Goal: Check status

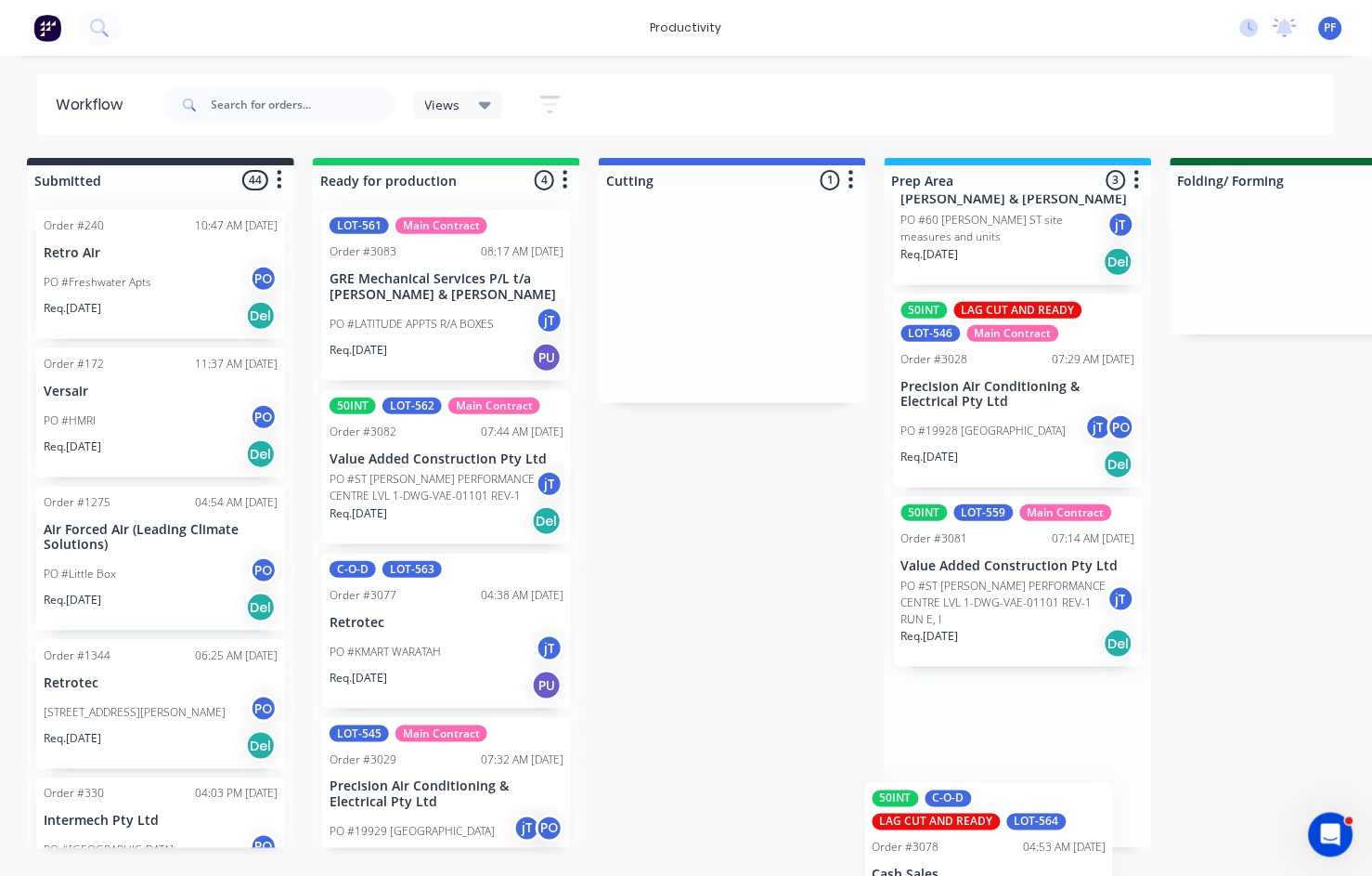
scroll to position [123, 0]
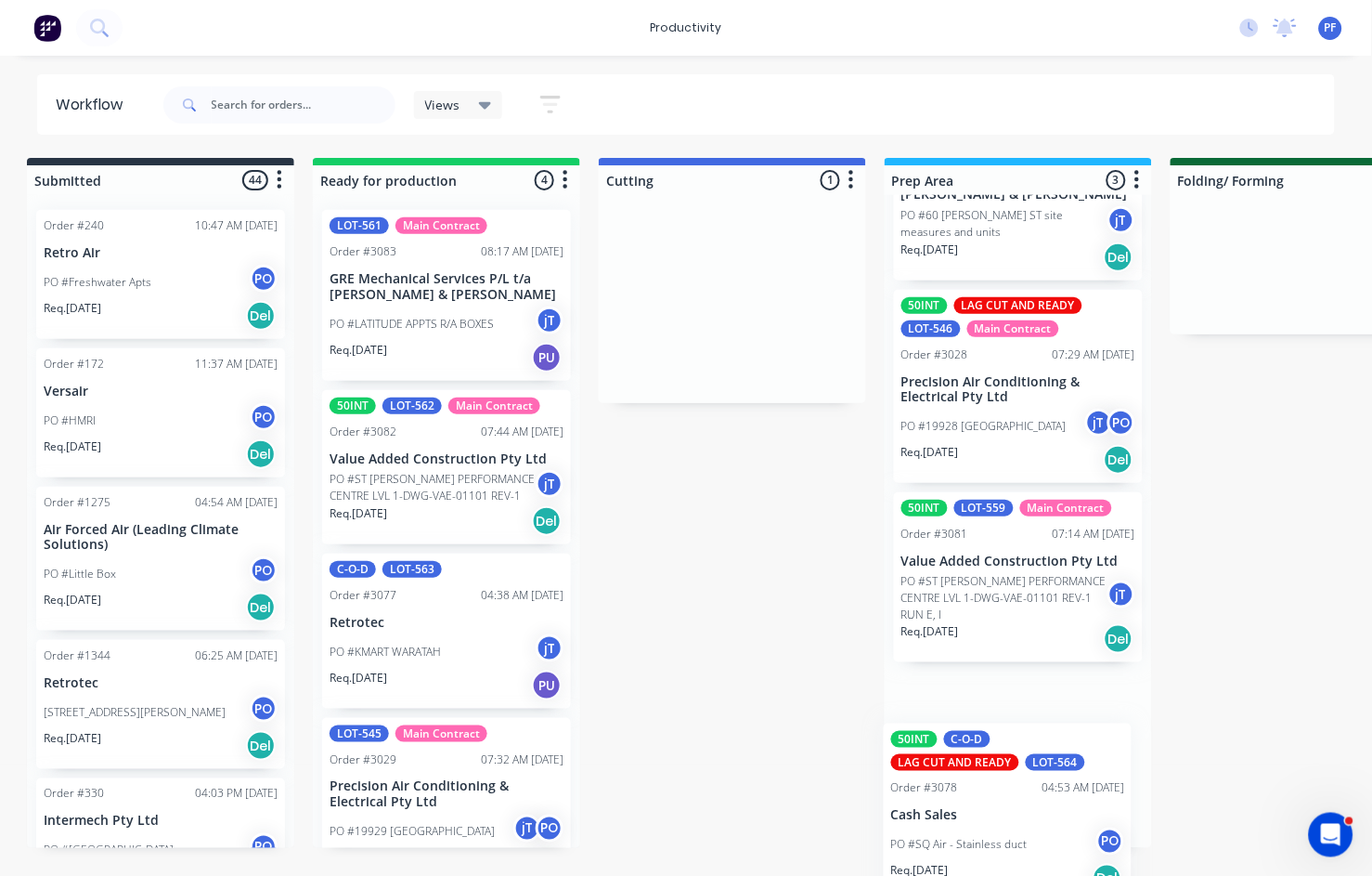
drag, startPoint x: 751, startPoint y: 303, endPoint x: 1016, endPoint y: 708, distance: 484.0
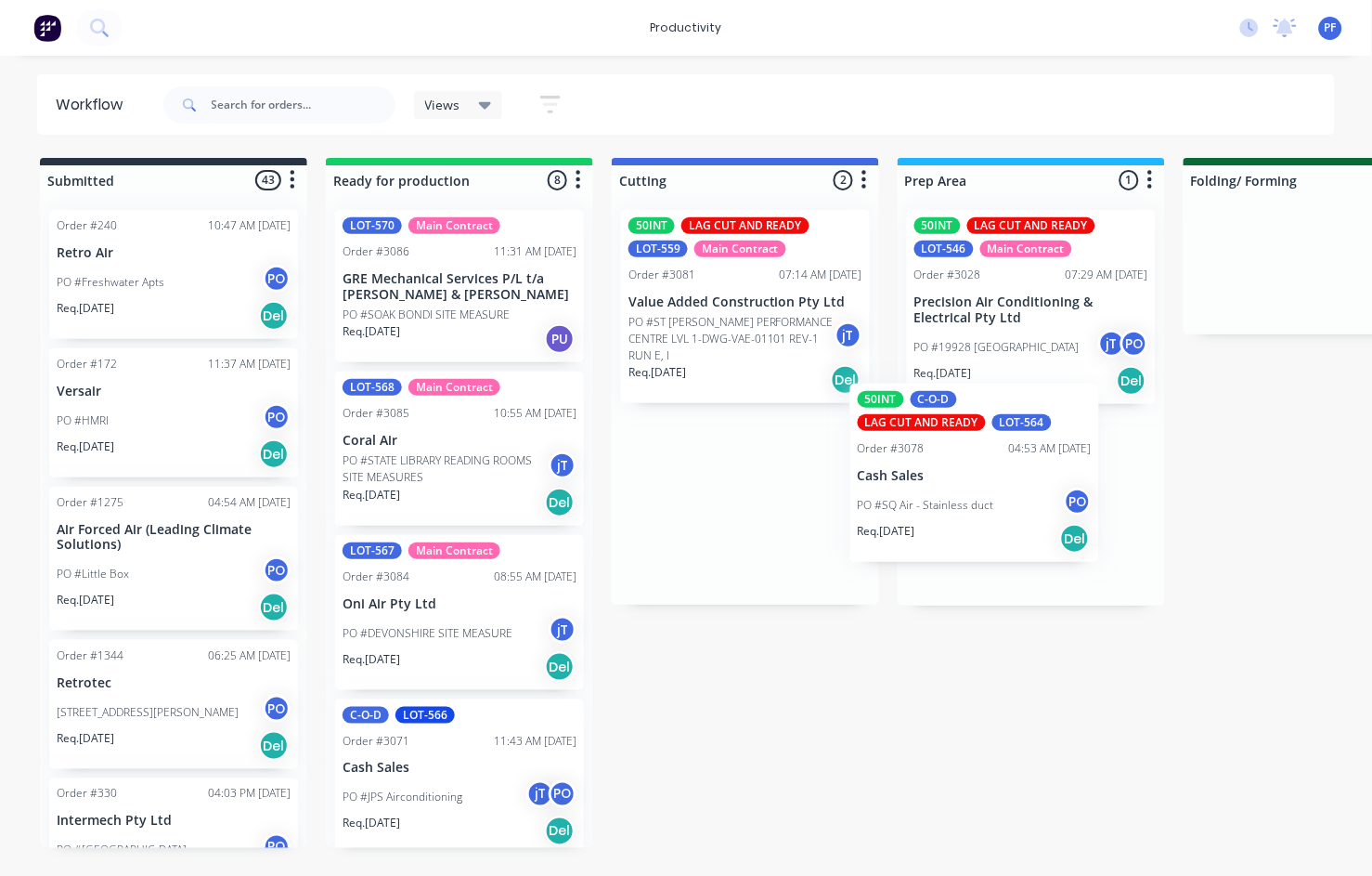
drag, startPoint x: 770, startPoint y: 468, endPoint x: 1013, endPoint y: 445, distance: 244.1
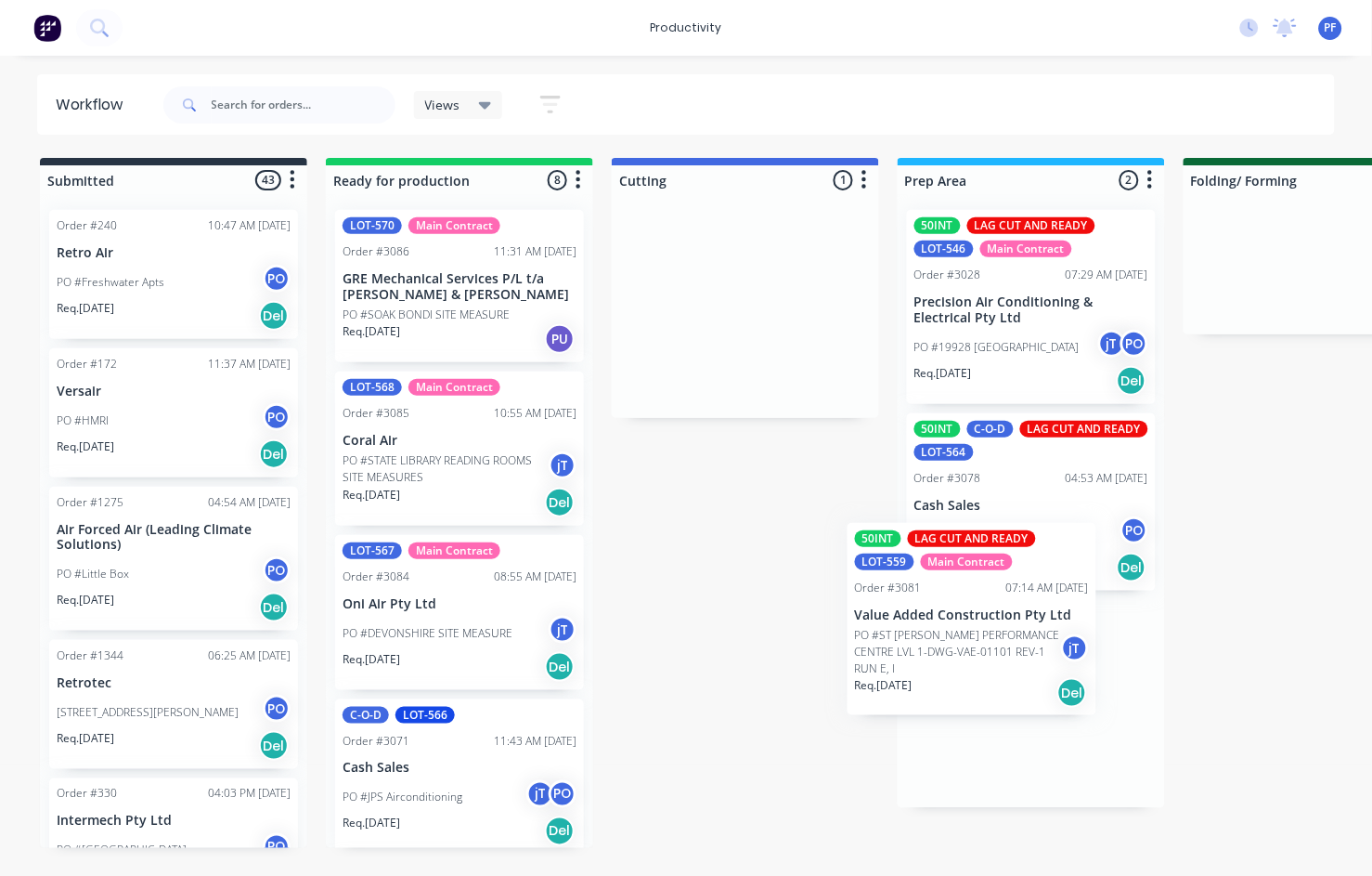
drag, startPoint x: 755, startPoint y: 304, endPoint x: 985, endPoint y: 623, distance: 393.3
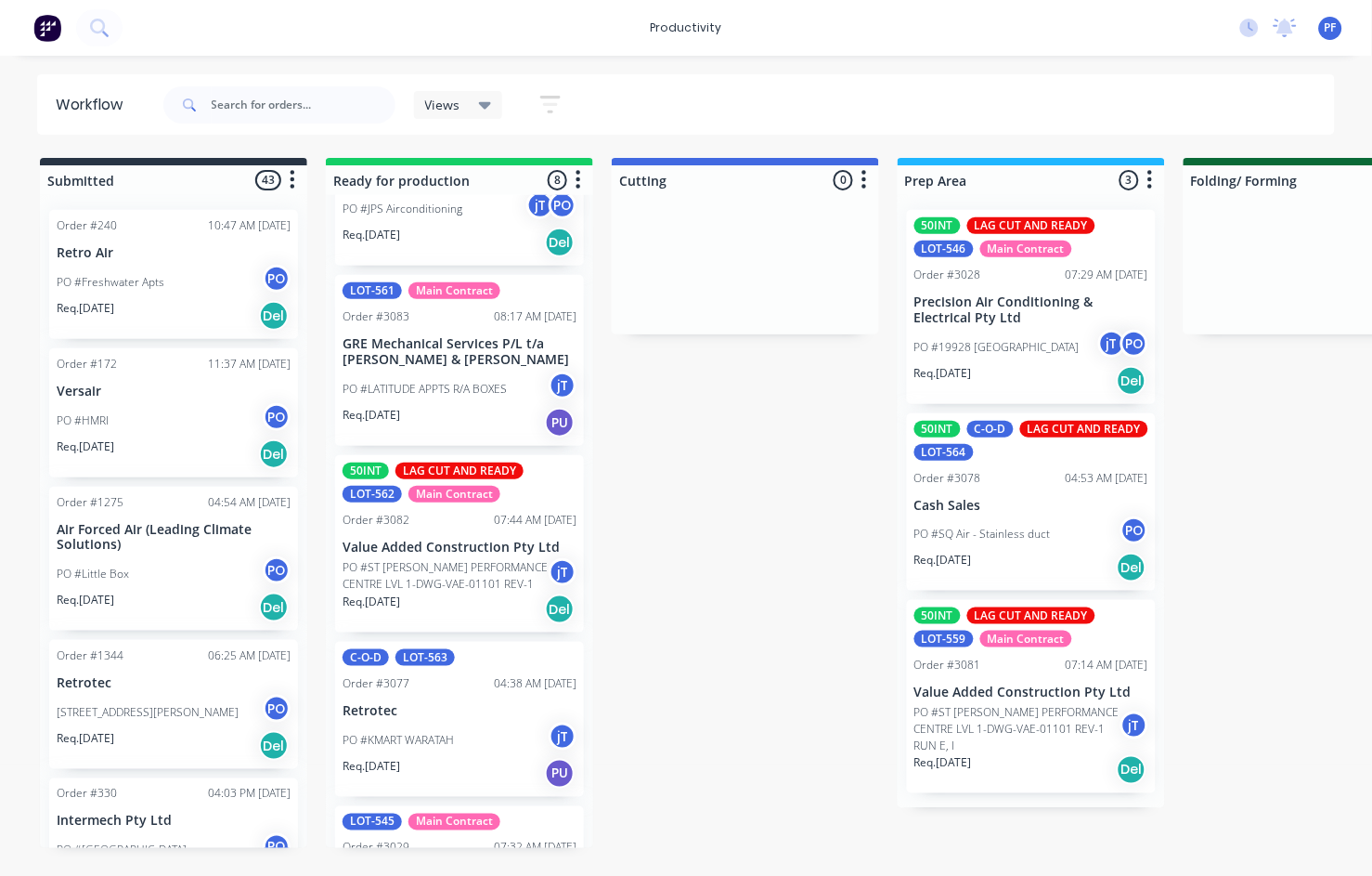
scroll to position [619, 0]
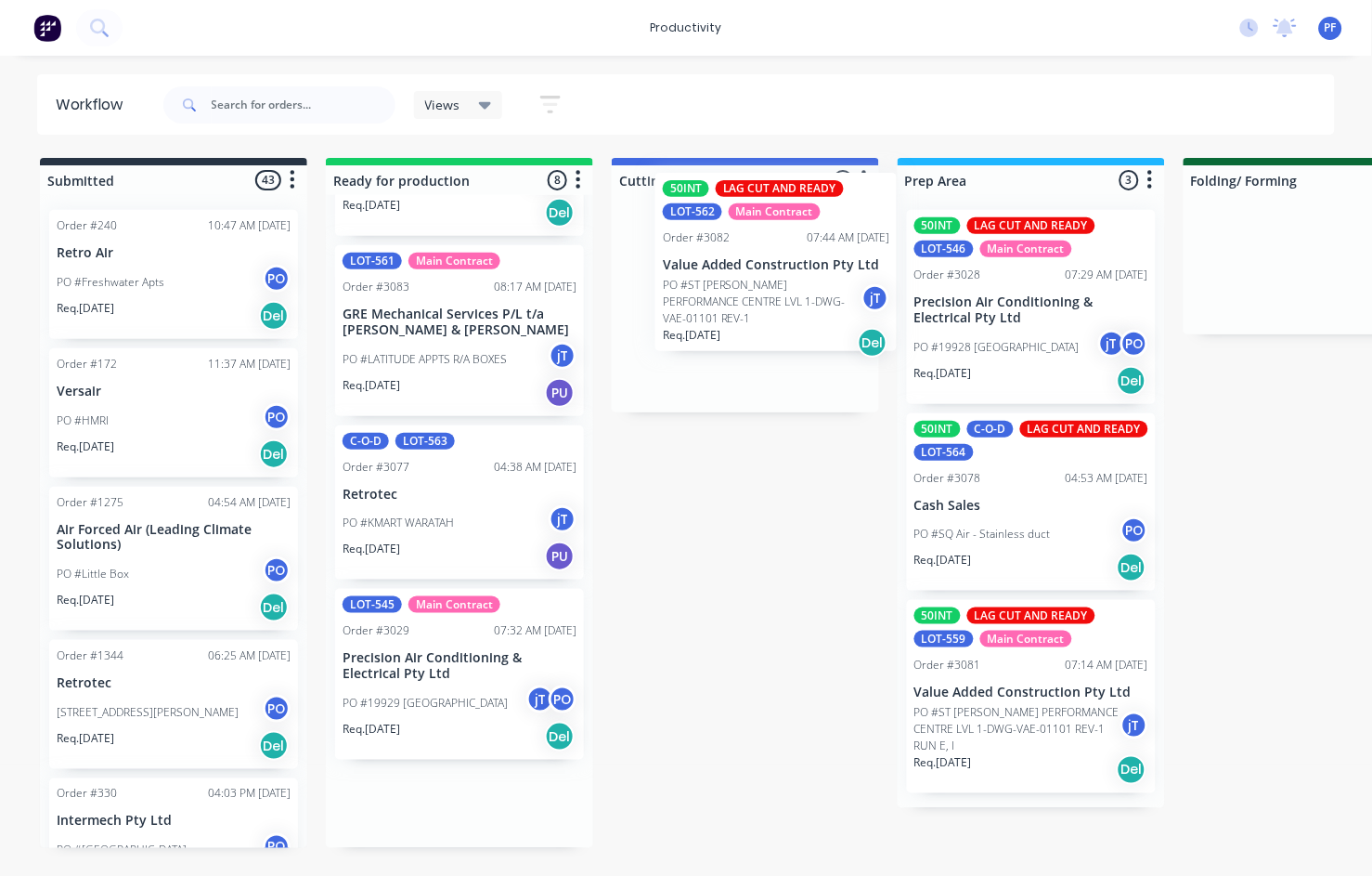
drag, startPoint x: 485, startPoint y: 563, endPoint x: 787, endPoint y: 309, distance: 394.6
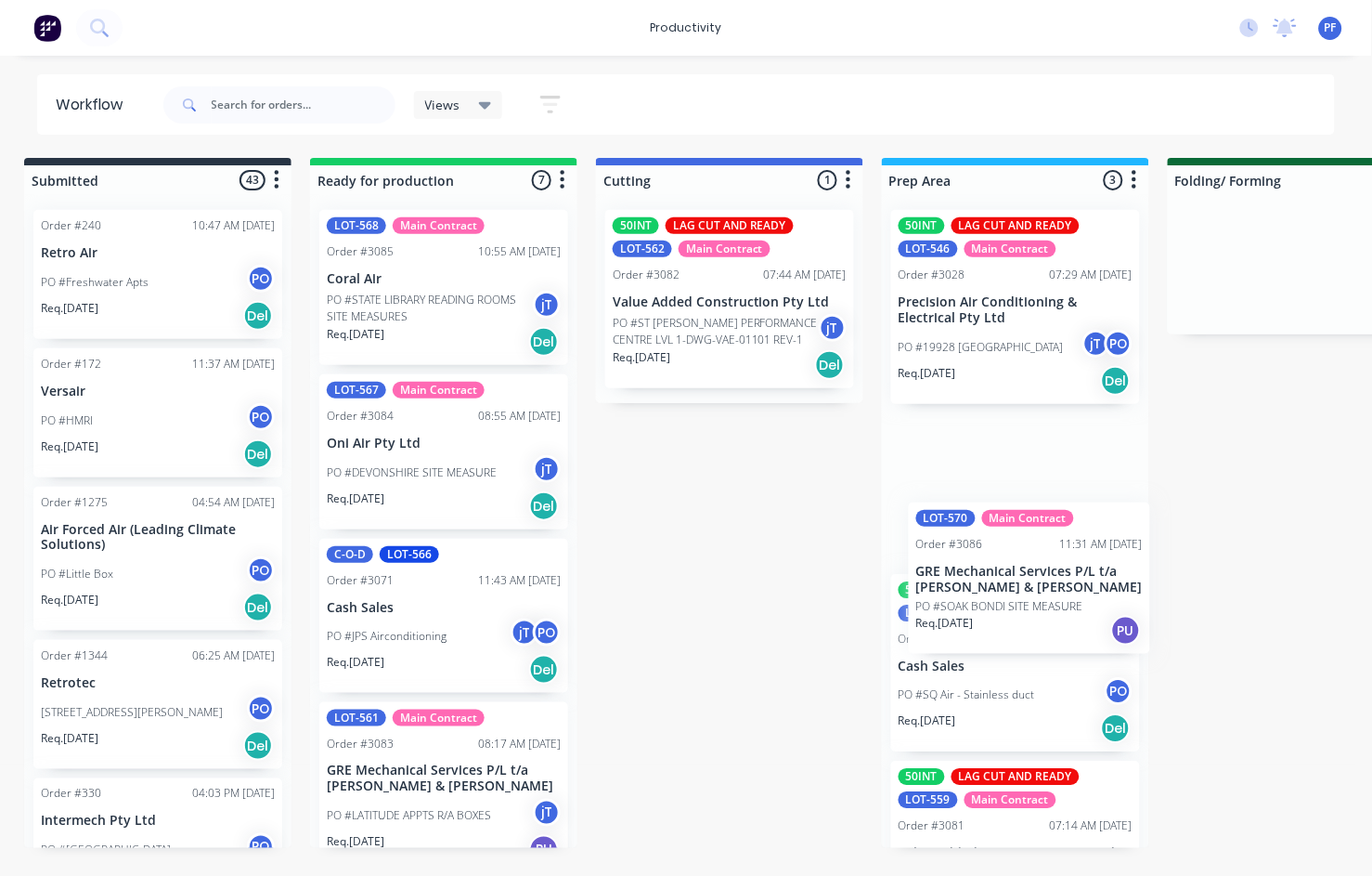
scroll to position [0, 23]
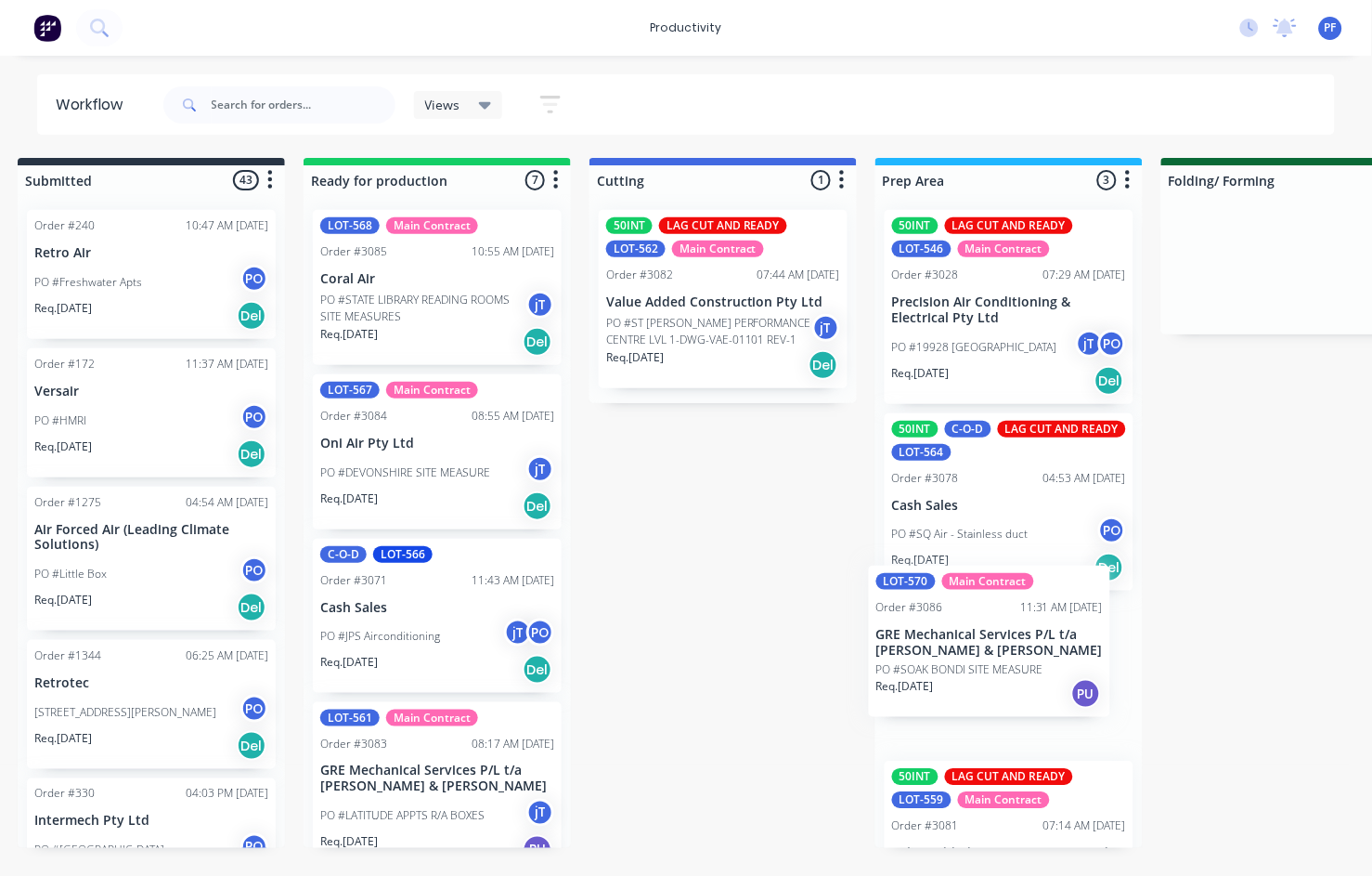
drag, startPoint x: 455, startPoint y: 322, endPoint x: 1013, endPoint y: 706, distance: 677.4
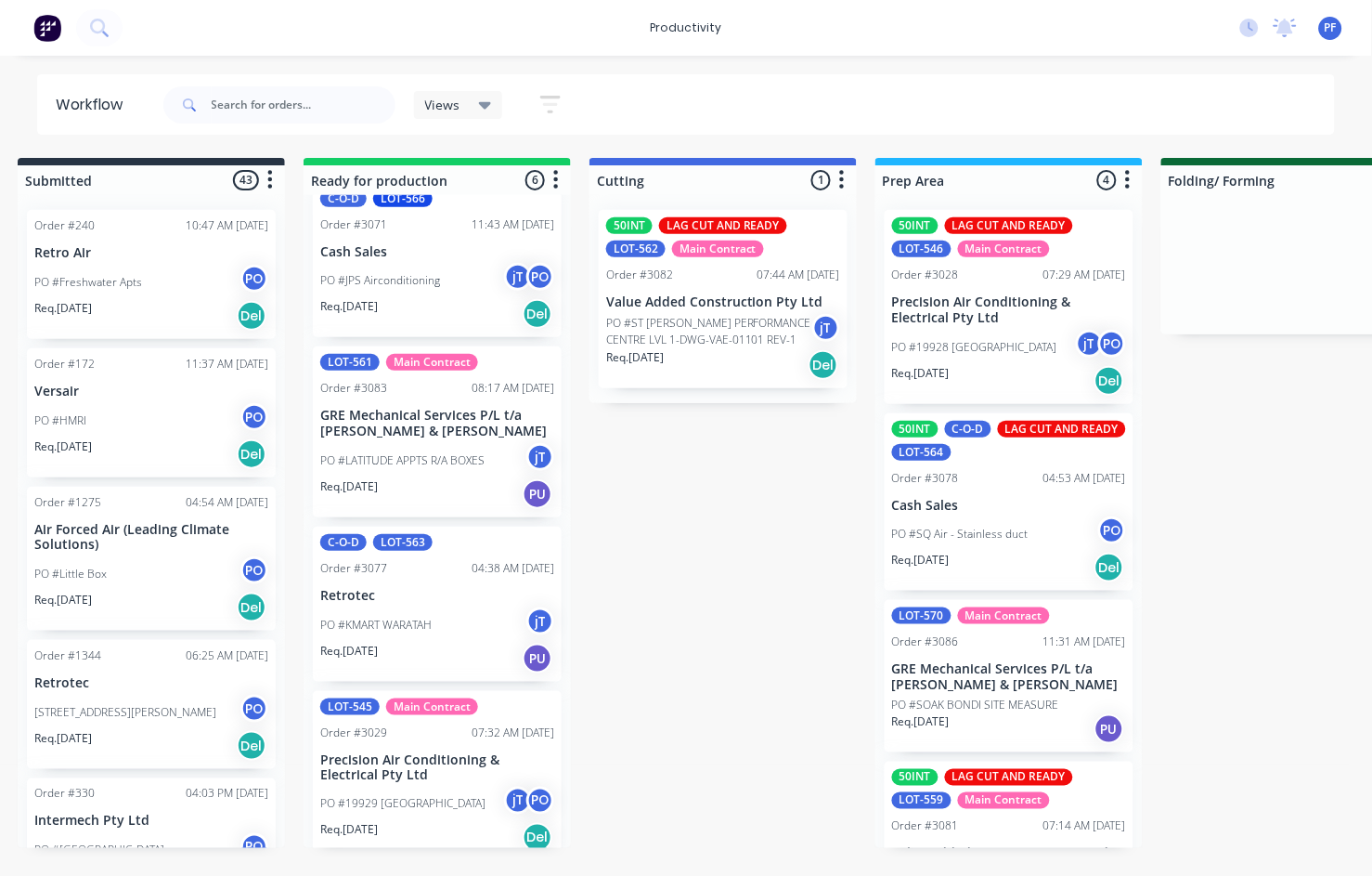
scroll to position [367, 0]
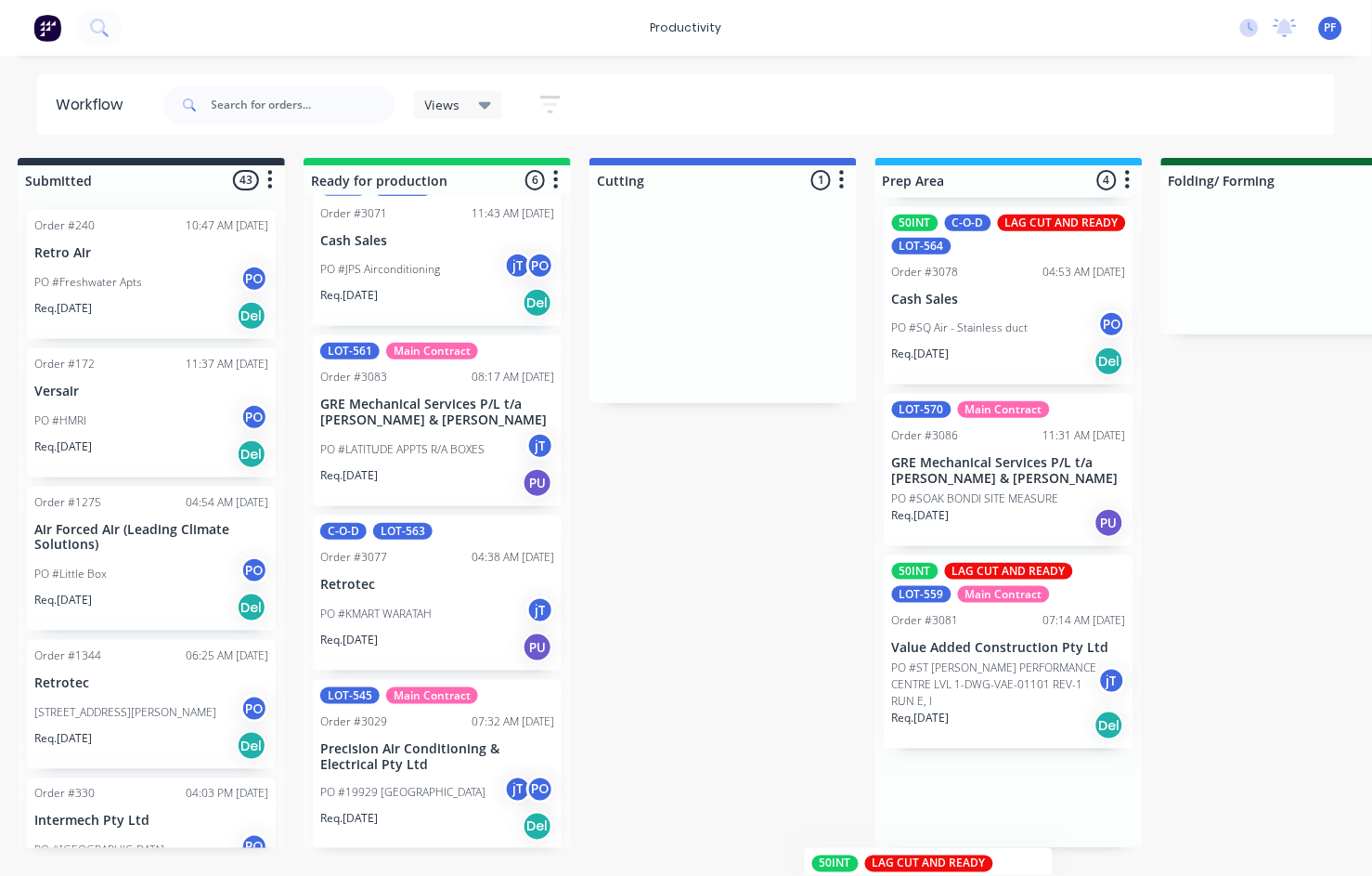
scroll to position [292, 0]
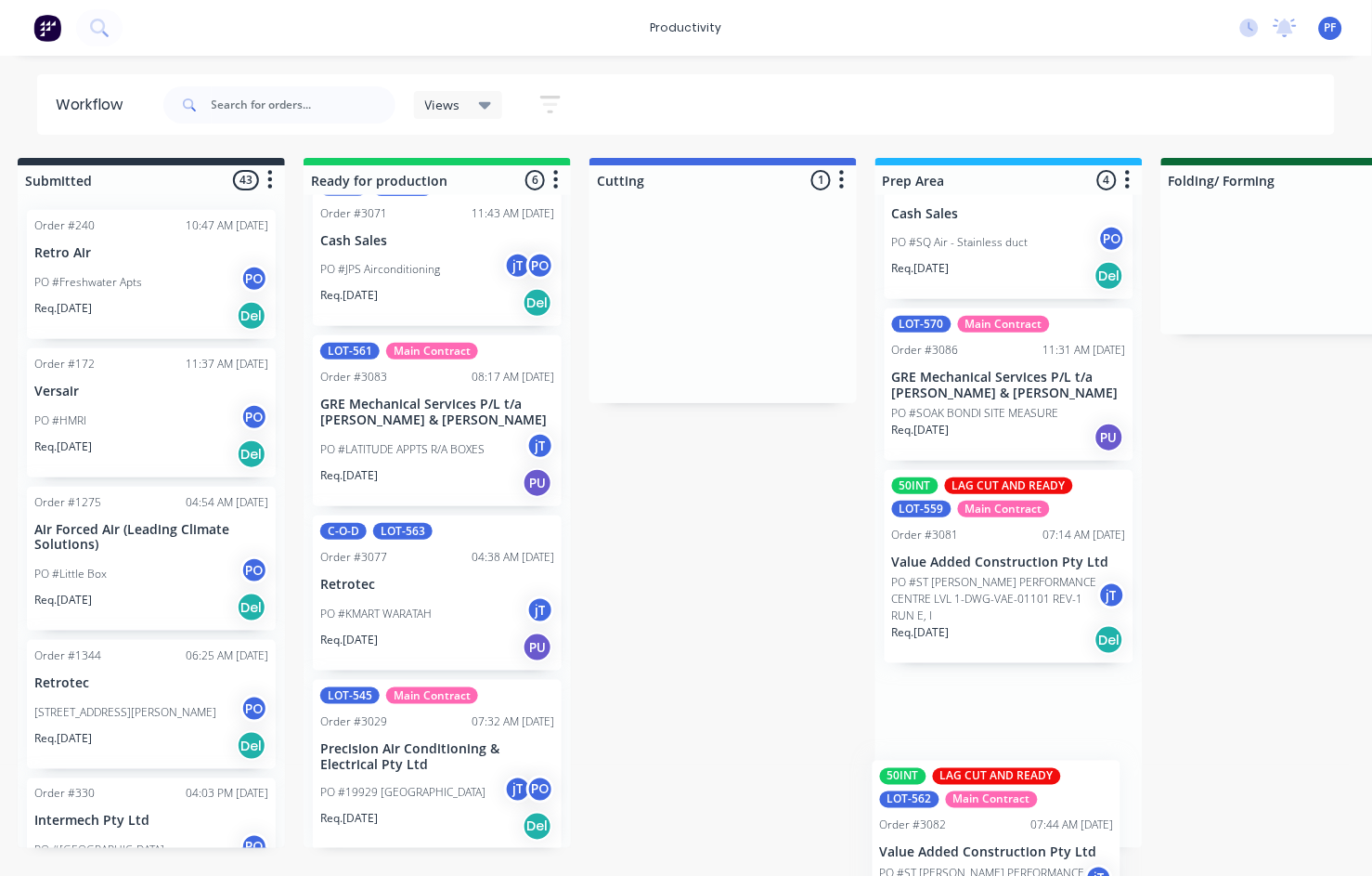
drag, startPoint x: 712, startPoint y: 244, endPoint x: 1009, endPoint y: 801, distance: 631.2
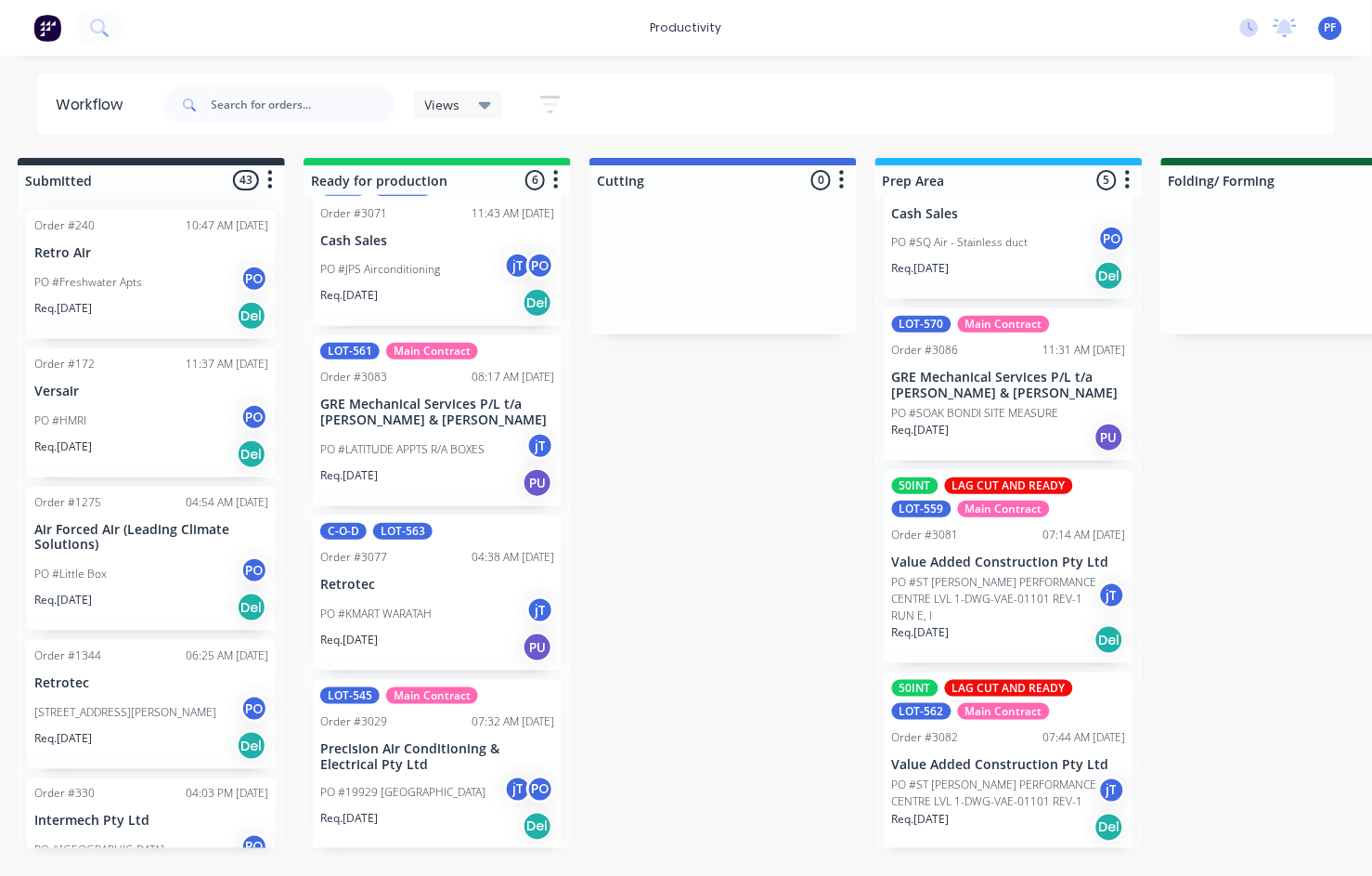
scroll to position [0, 0]
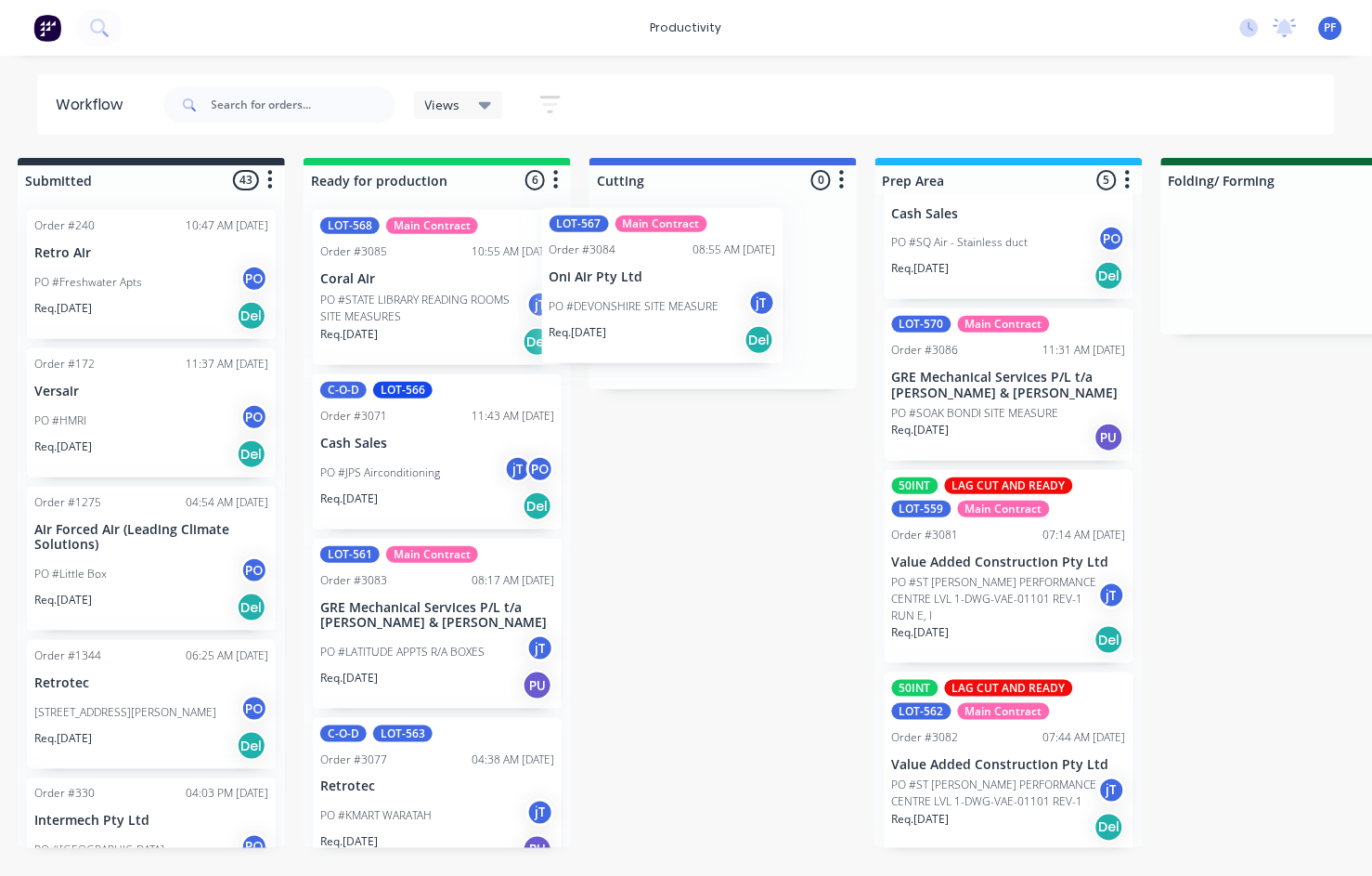
drag, startPoint x: 447, startPoint y: 487, endPoint x: 700, endPoint y: 301, distance: 314.0
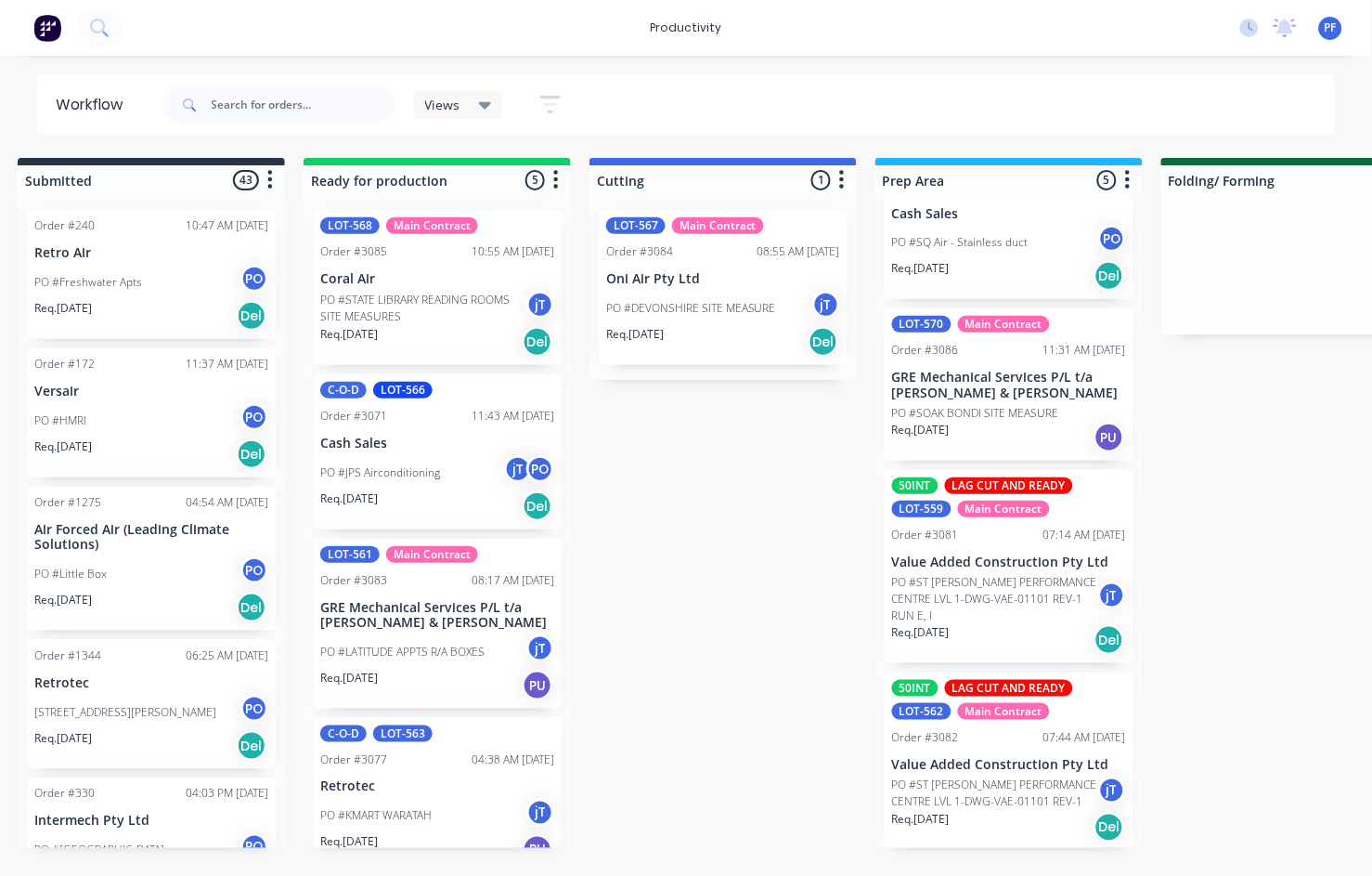
click at [15, 88] on div "Workflow Views Save new view None (Default) edit Assembly edit Dispatch edit In…" at bounding box center [686, 103] width 1372 height 60
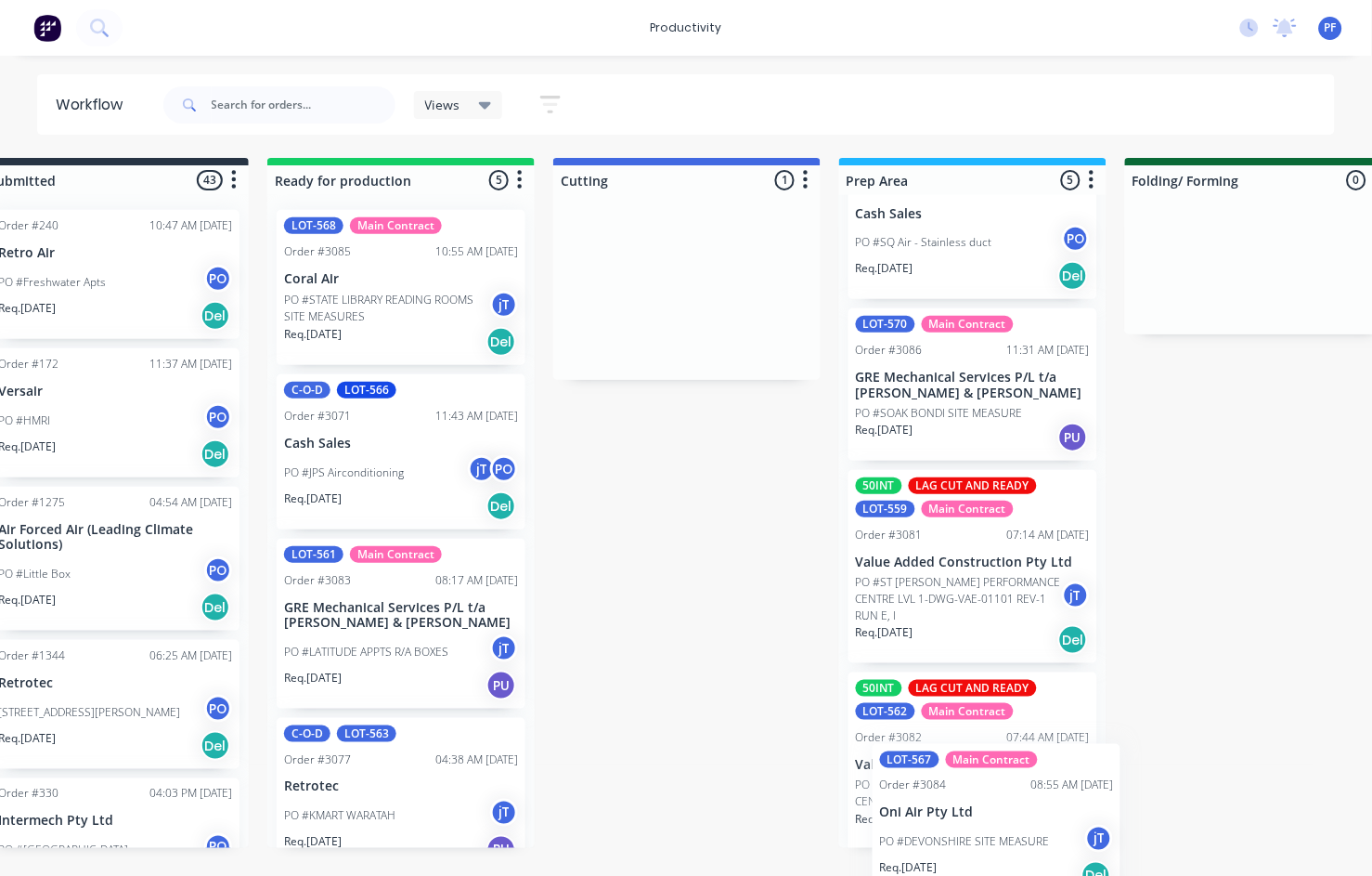
scroll to position [456, 0]
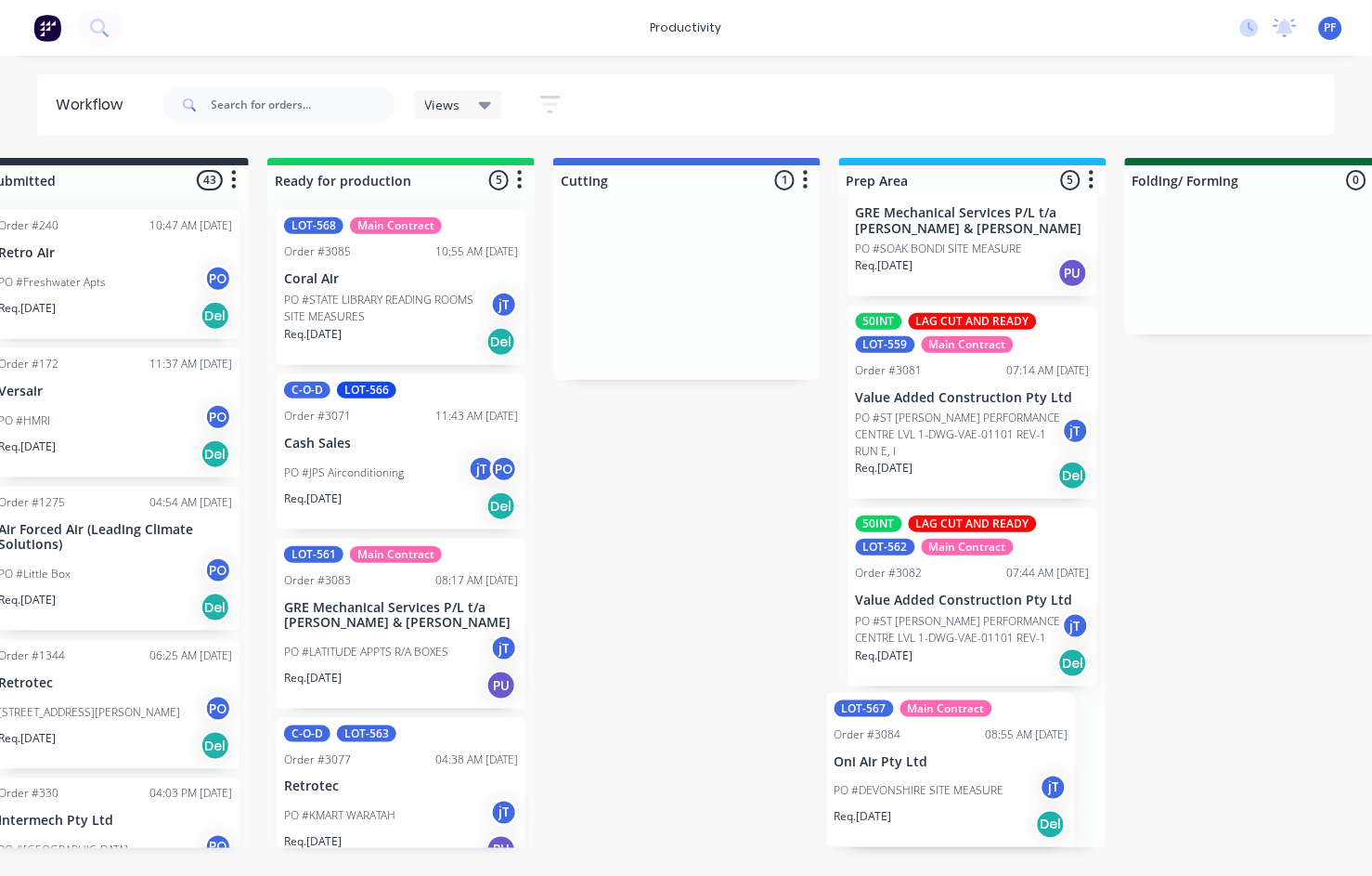
drag, startPoint x: 660, startPoint y: 341, endPoint x: 888, endPoint y: 830, distance: 539.5
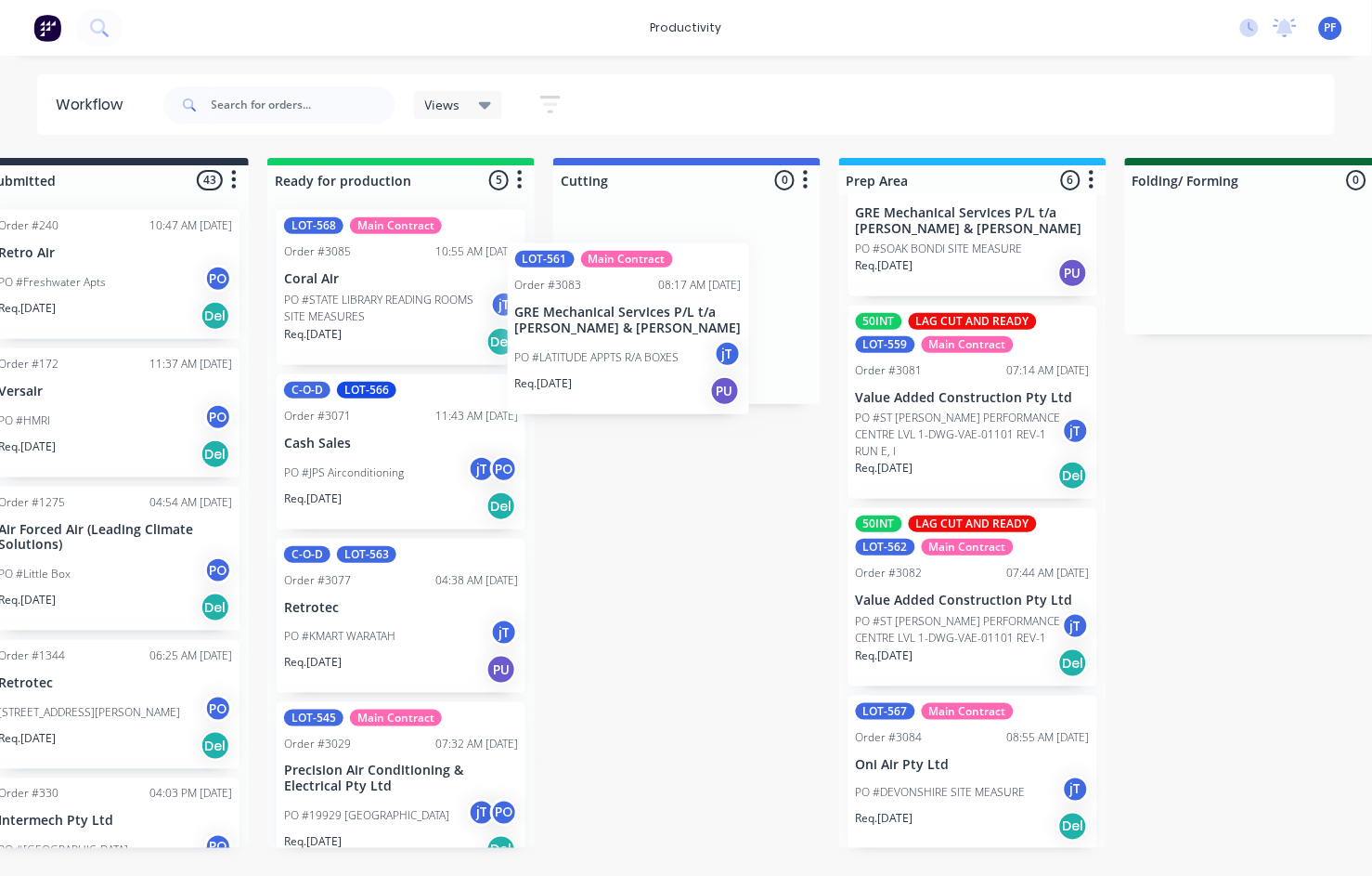
drag, startPoint x: 427, startPoint y: 640, endPoint x: 662, endPoint y: 341, distance: 380.3
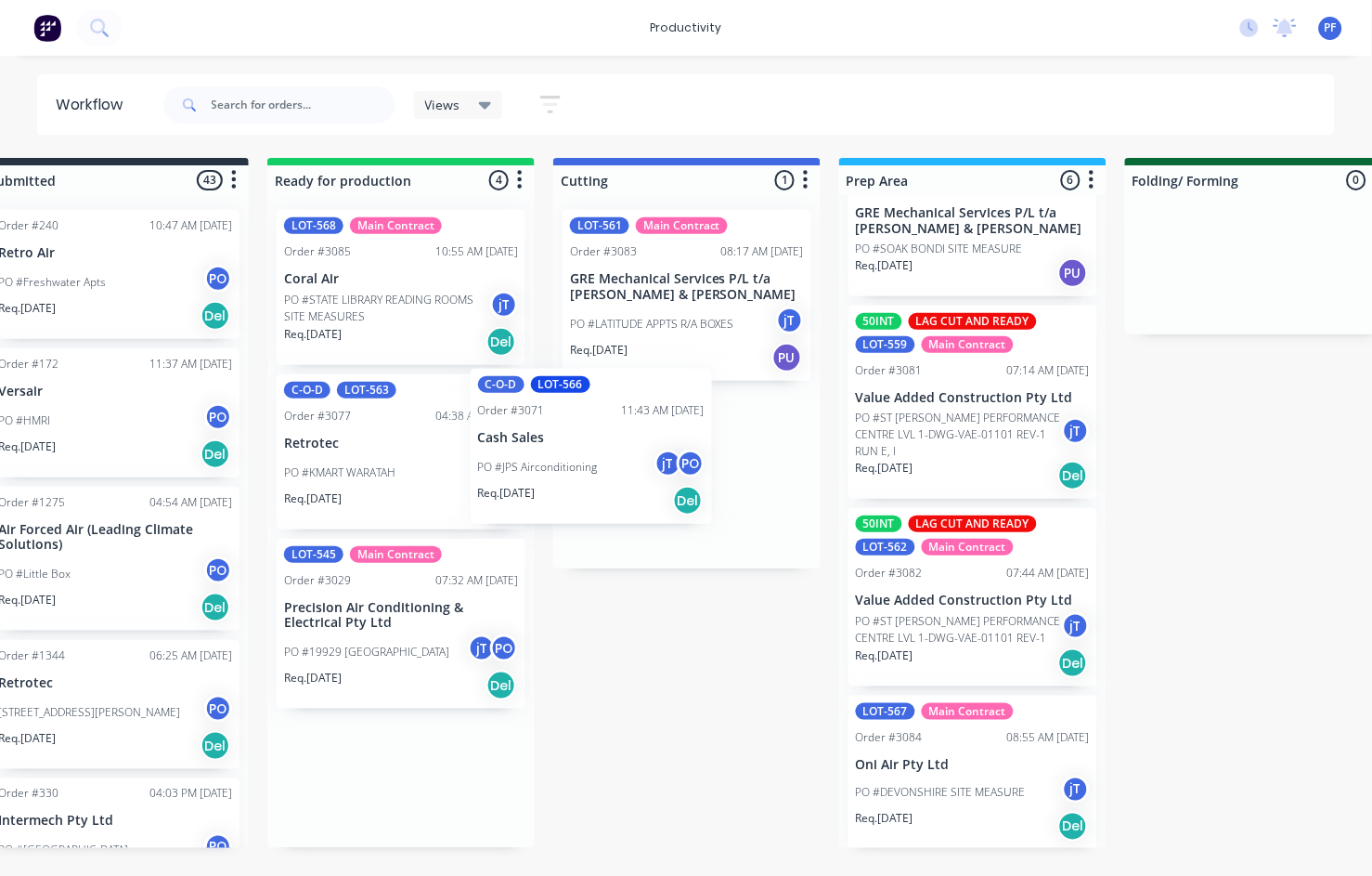
drag, startPoint x: 446, startPoint y: 445, endPoint x: 712, endPoint y: 450, distance: 266.0
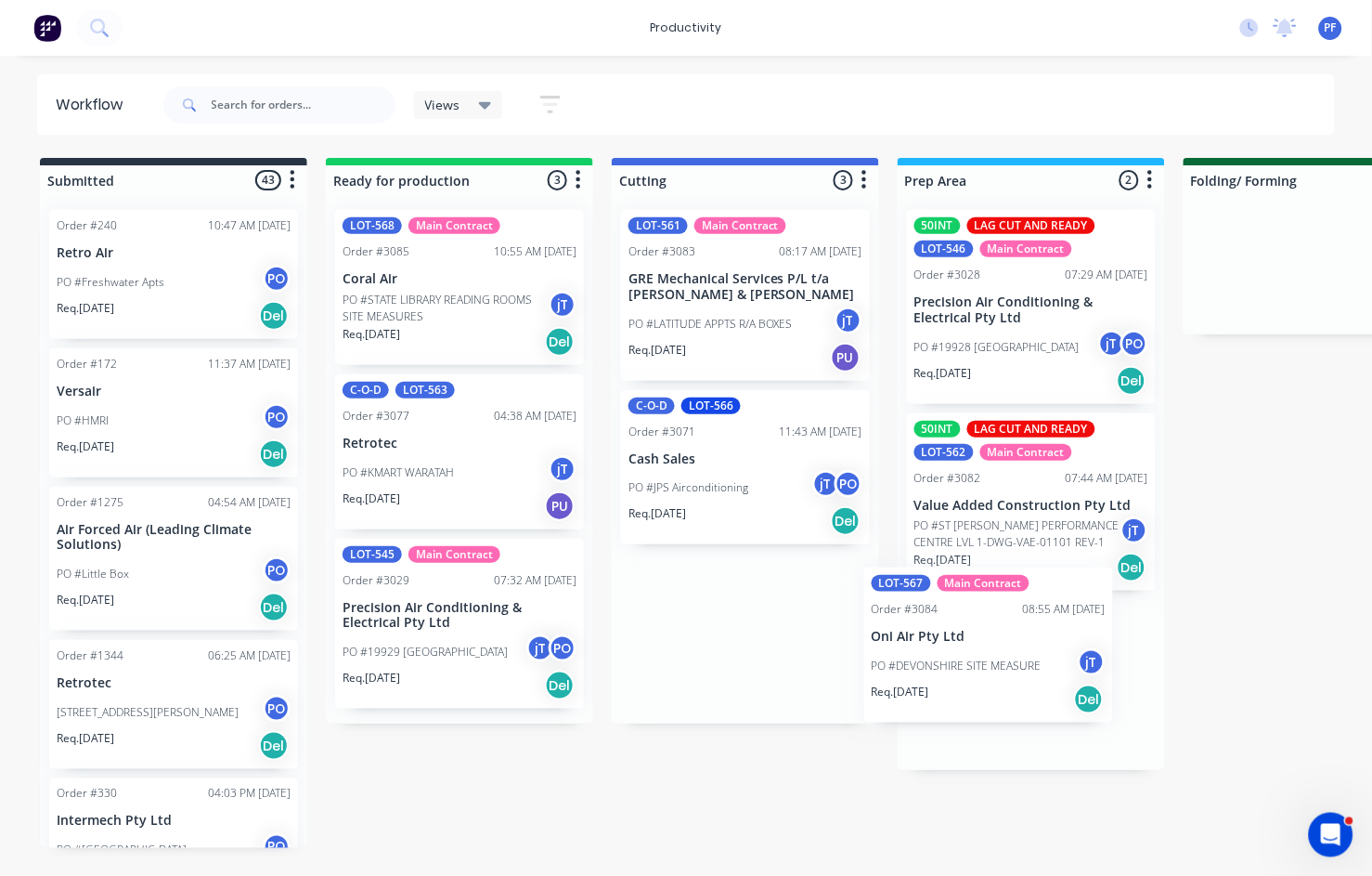
drag, startPoint x: 773, startPoint y: 625, endPoint x: 1047, endPoint y: 650, distance: 275.1
